Goal: Obtain resource: Download file/media

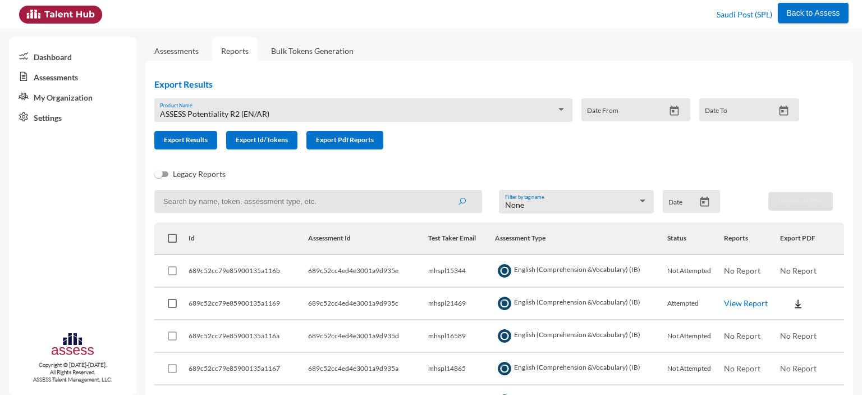
click at [246, 108] on div "ASSESS Potentiality R2 (EN/AR) Product Name" at bounding box center [363, 112] width 406 height 17
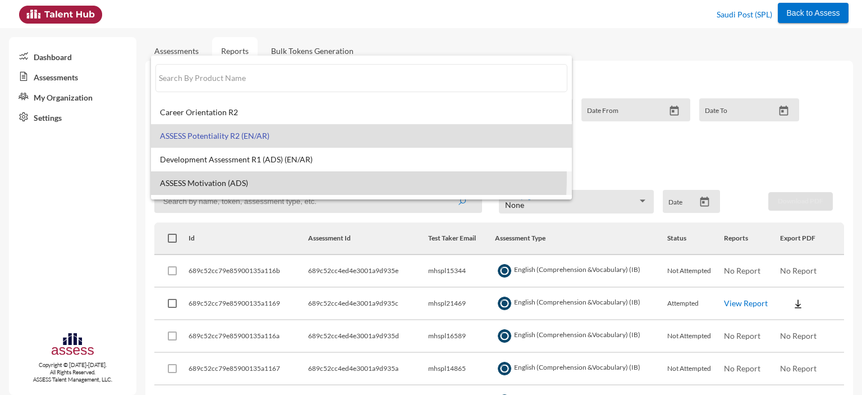
click at [222, 176] on mat-option "ASSESS Motivation (ADS)" at bounding box center [361, 183] width 421 height 24
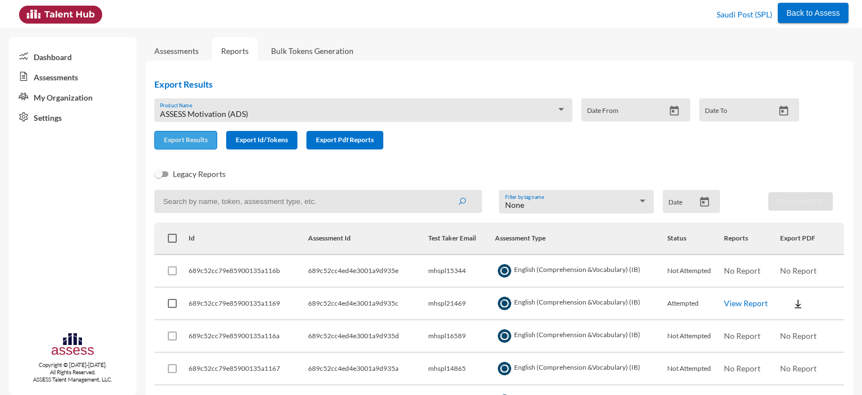
click at [184, 143] on span "Export Results" at bounding box center [186, 139] width 44 height 8
click at [299, 113] on div "ASSESS Motivation (ADS)" at bounding box center [358, 113] width 396 height 9
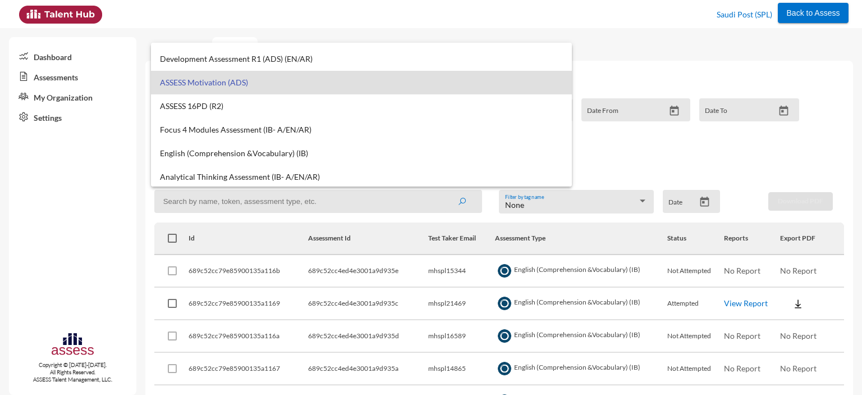
scroll to position [90, 0]
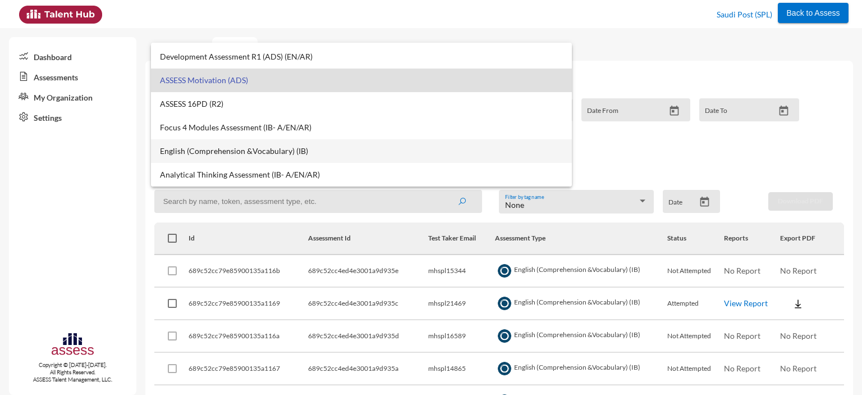
click at [191, 154] on span "English (Comprehension &Vocabulary) (IB)" at bounding box center [361, 151] width 403 height 9
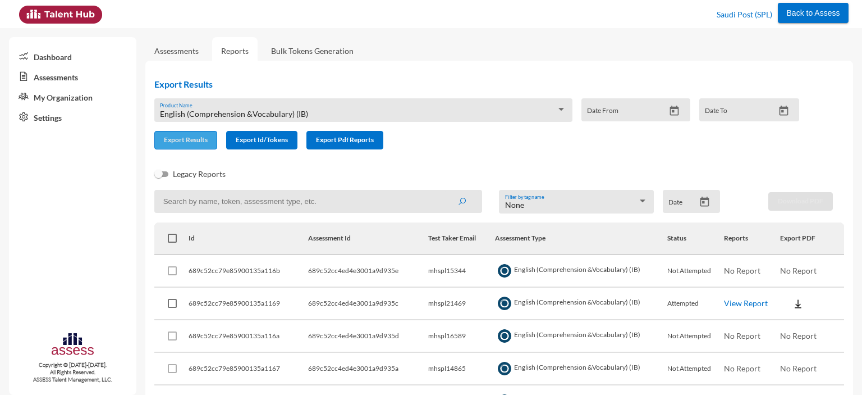
click at [174, 145] on button "Export Results" at bounding box center [185, 140] width 63 height 19
click at [298, 100] on div "English (Comprehension &Vocabulary) (IB) Product Name" at bounding box center [363, 110] width 418 height 24
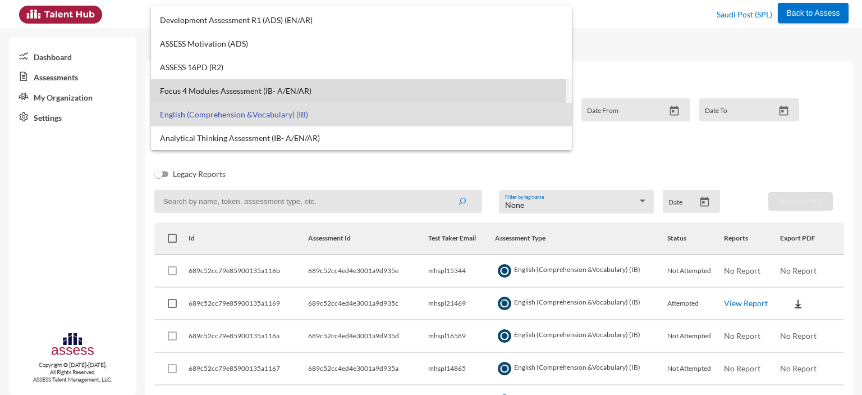
click at [203, 92] on span "Focus 4 Modules Assessment (IB- A/EN/AR)" at bounding box center [361, 90] width 403 height 9
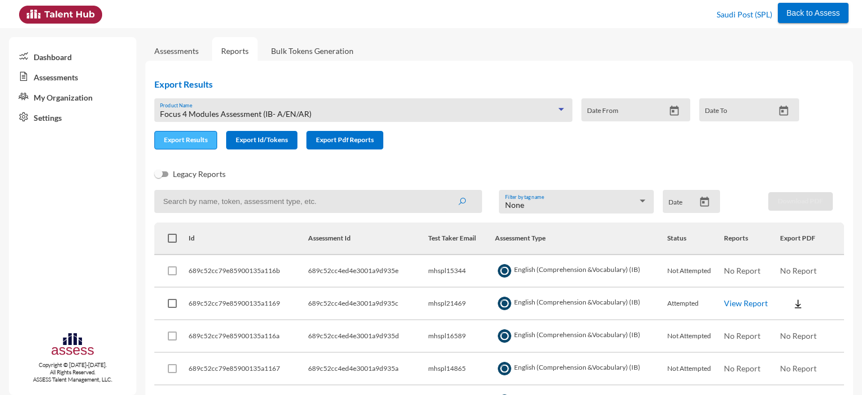
click at [177, 141] on span "Export Results" at bounding box center [186, 139] width 44 height 8
click at [283, 112] on span "Focus 4 Modules Assessment (IB- A/EN/AR)" at bounding box center [236, 114] width 152 height 10
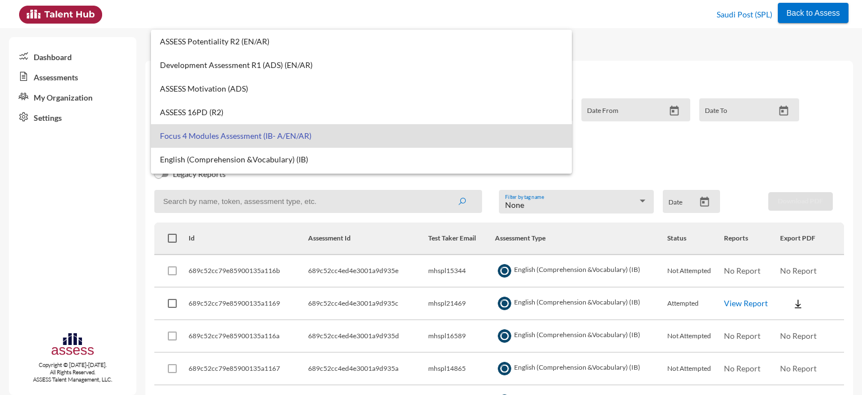
scroll to position [0, 0]
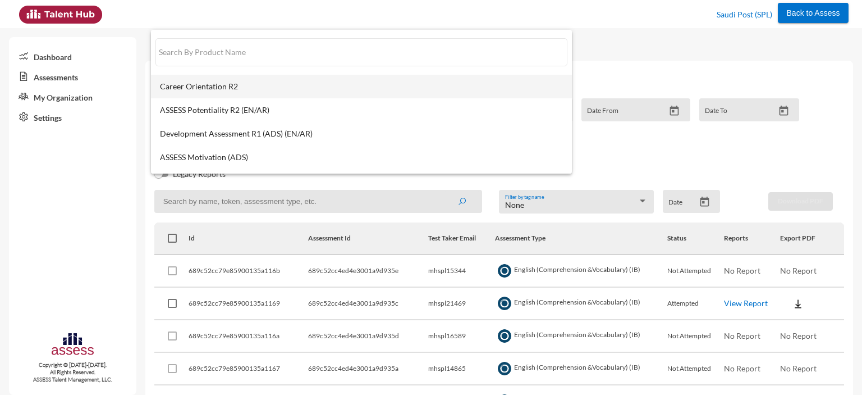
click at [237, 87] on span "Career Orientation R2" at bounding box center [361, 86] width 403 height 9
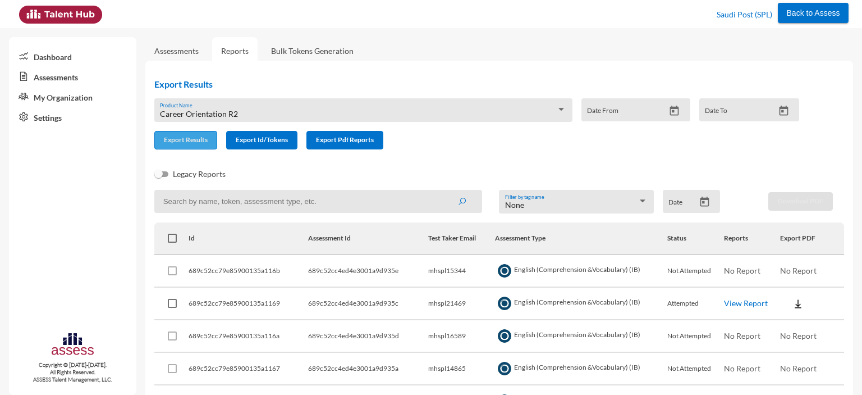
click at [187, 140] on span "Export Results" at bounding box center [186, 139] width 44 height 8
